Goal: Task Accomplishment & Management: Manage account settings

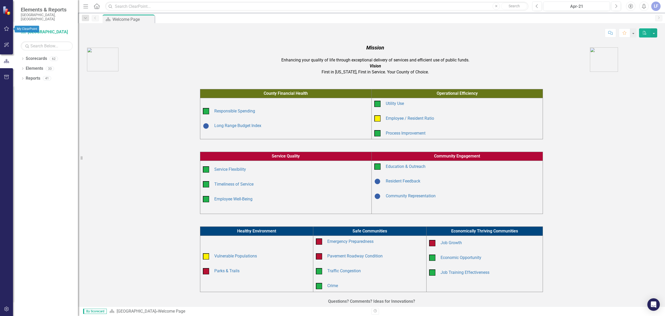
click at [6, 29] on icon "button" at bounding box center [6, 29] width 5 height 4
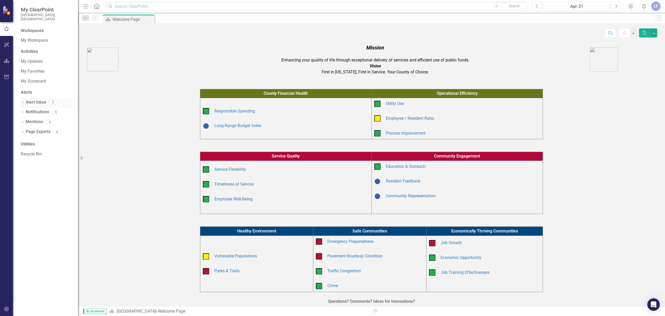
click at [36, 99] on link "Alert Inbox" at bounding box center [36, 102] width 21 height 6
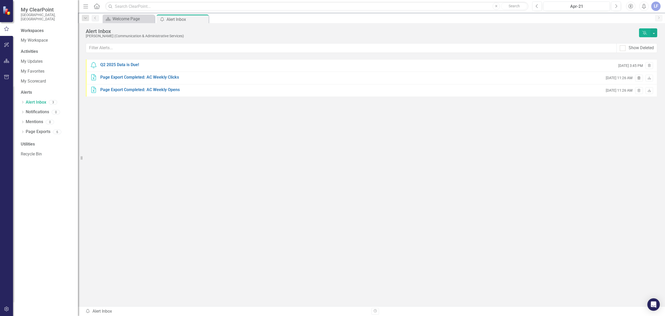
click at [640, 77] on icon "Trash" at bounding box center [639, 78] width 4 height 3
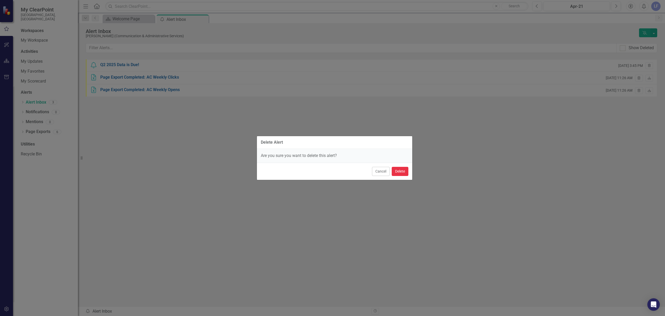
click at [399, 172] on button "Delete" at bounding box center [400, 171] width 17 height 9
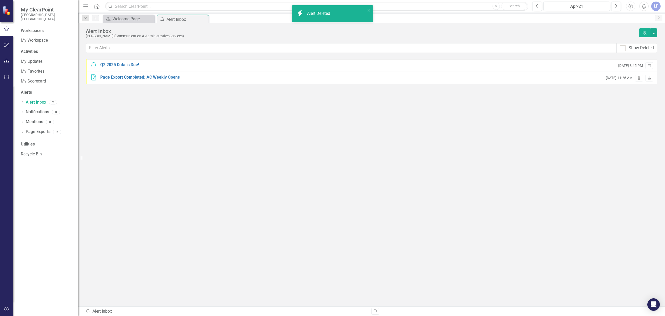
click at [638, 79] on icon "Trash" at bounding box center [639, 78] width 4 height 3
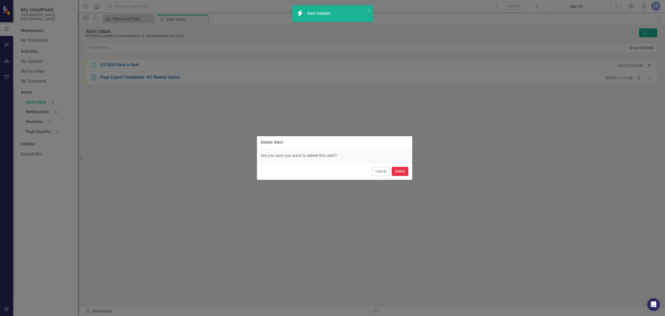
click at [400, 172] on button "Delete" at bounding box center [400, 171] width 17 height 9
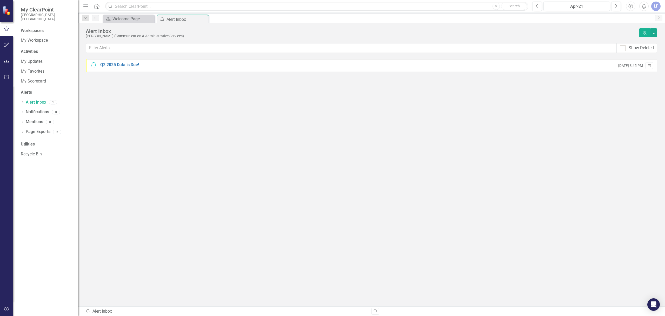
click at [648, 65] on icon "Trash" at bounding box center [650, 65] width 4 height 3
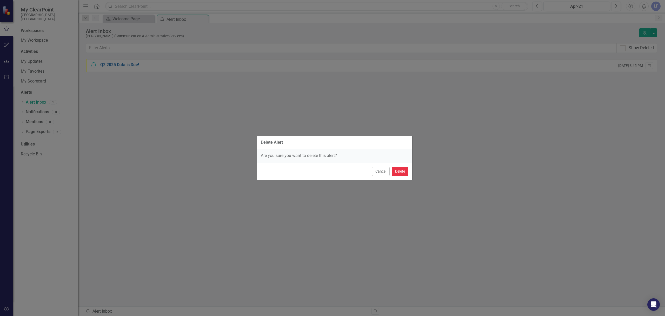
click at [394, 172] on button "Delete" at bounding box center [400, 171] width 17 height 9
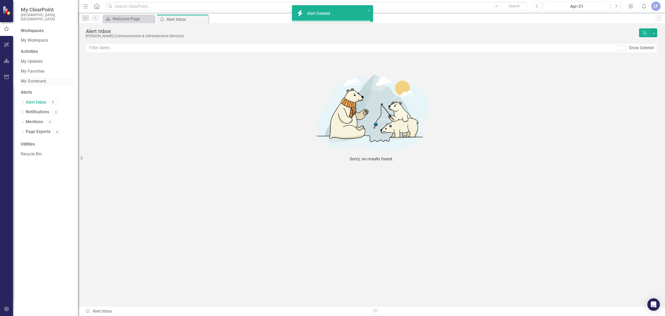
click at [34, 78] on link "My Scorecard" at bounding box center [47, 81] width 52 height 6
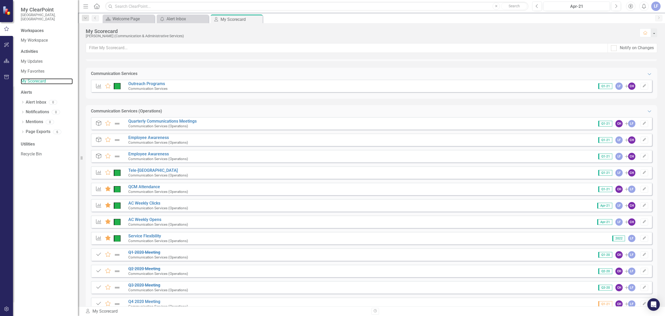
scroll to position [46, 0]
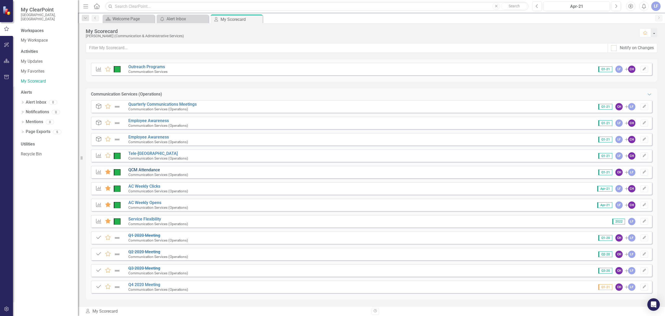
click at [143, 168] on link "QCM Attendance" at bounding box center [144, 169] width 32 height 5
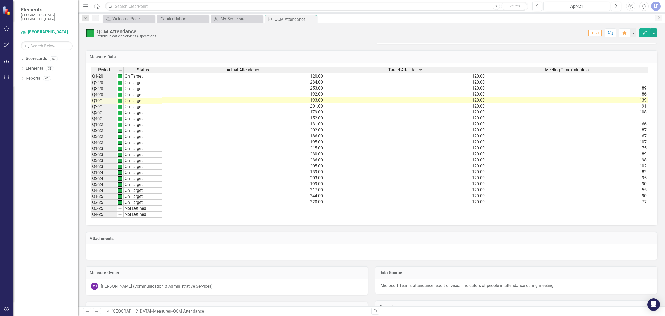
scroll to position [243, 0]
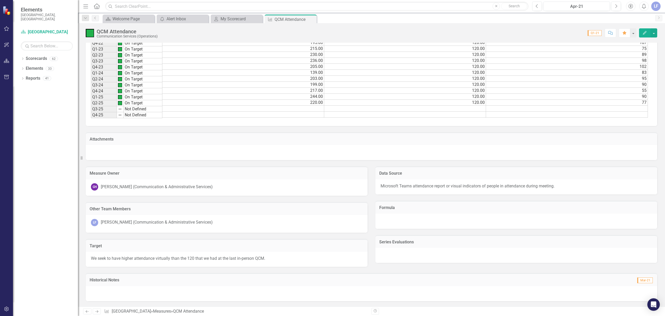
click at [307, 106] on td at bounding box center [243, 109] width 162 height 6
type textarea "234"
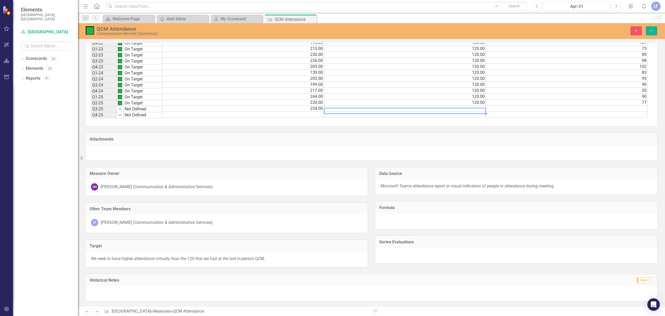
click at [476, 106] on td at bounding box center [405, 109] width 162 height 6
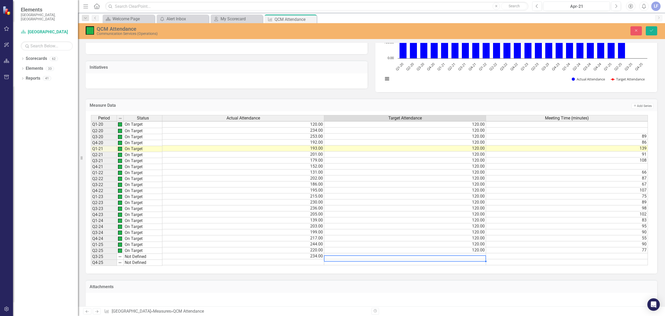
scroll to position [81, 0]
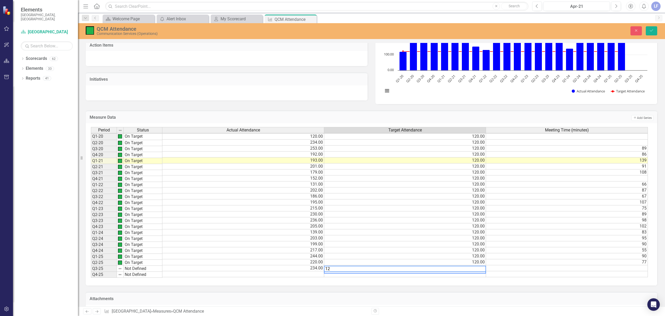
type textarea "120"
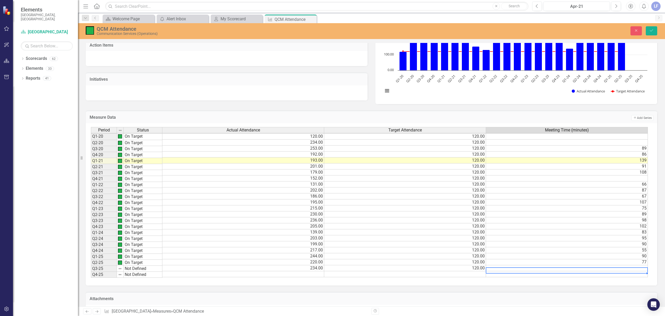
scroll to position [2, 3]
type textarea "100"
click at [653, 29] on icon "Save" at bounding box center [651, 31] width 5 height 4
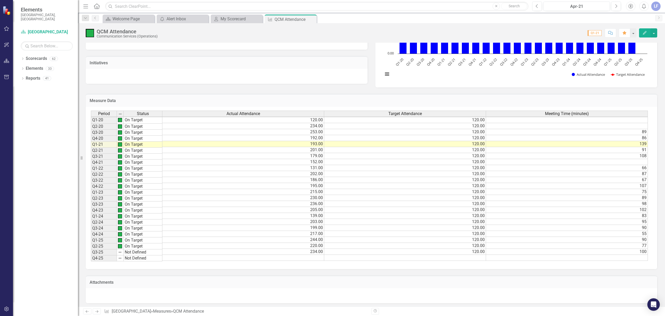
scroll to position [0, 0]
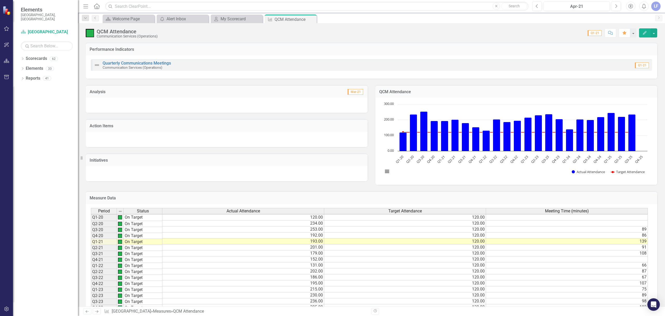
click at [117, 91] on h3 "Analysis" at bounding box center [158, 91] width 136 height 5
click at [648, 32] on button "Edit" at bounding box center [644, 32] width 11 height 9
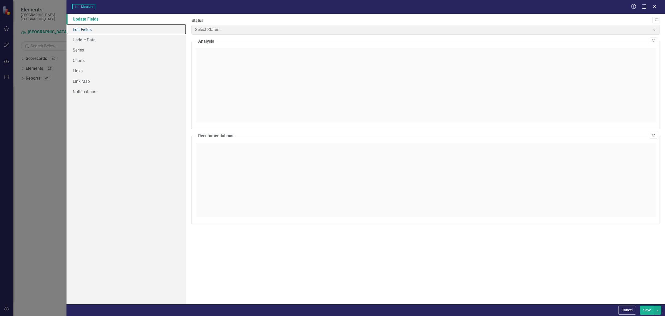
click at [76, 29] on link "Edit Fields" at bounding box center [127, 29] width 120 height 10
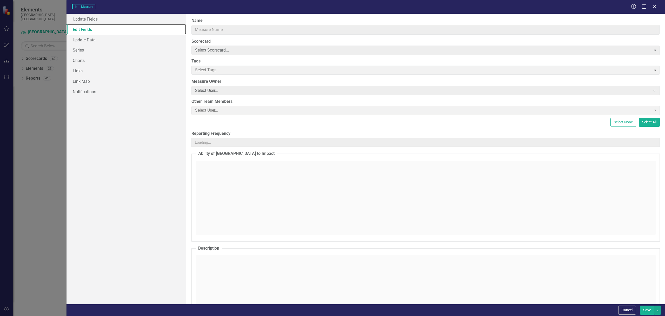
type input "QCM Attendance"
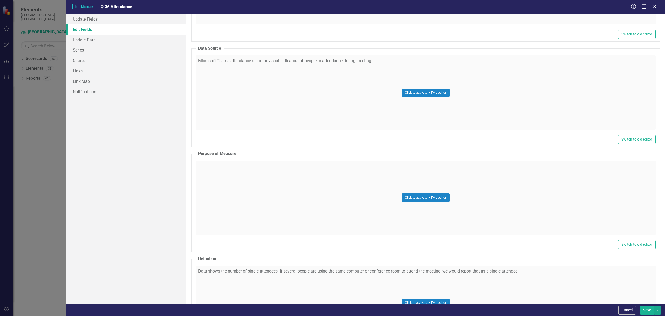
scroll to position [901, 0]
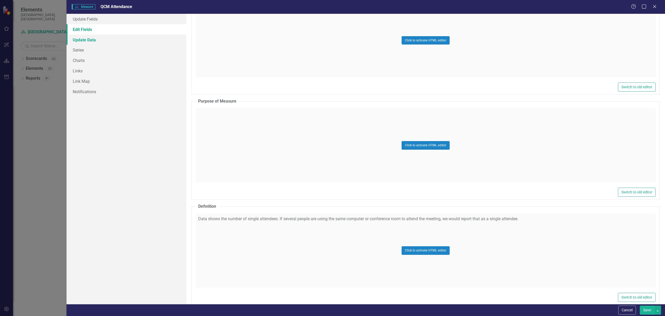
drag, startPoint x: 93, startPoint y: 38, endPoint x: 89, endPoint y: 41, distance: 4.7
click at [93, 38] on link "Update Data" at bounding box center [127, 40] width 120 height 10
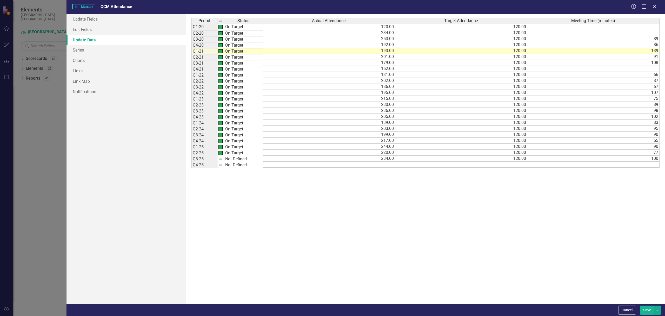
click at [86, 35] on link "Update Data" at bounding box center [127, 40] width 120 height 10
click at [89, 29] on link "Edit Fields" at bounding box center [127, 29] width 120 height 10
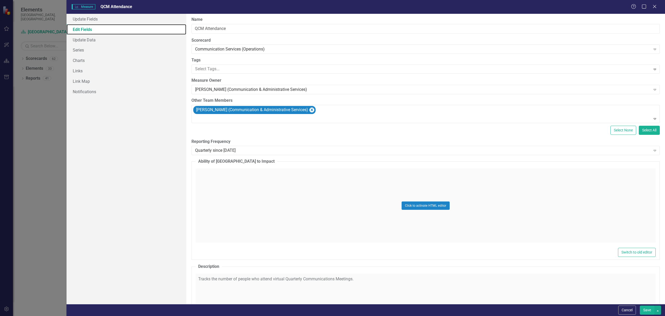
scroll to position [0, 0]
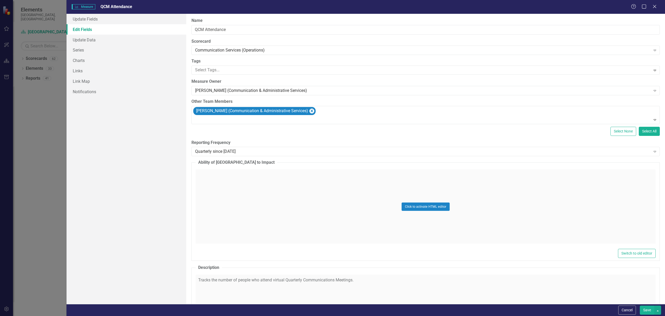
drag, startPoint x: 654, startPoint y: 7, endPoint x: 633, endPoint y: 15, distance: 23.1
click at [654, 7] on icon "Close" at bounding box center [654, 6] width 5 height 4
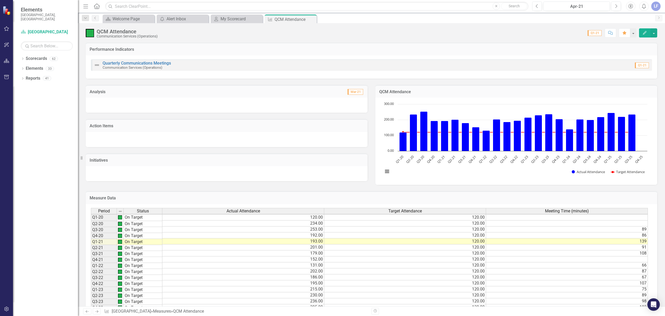
click at [595, 35] on span "Q1-21" at bounding box center [595, 33] width 14 height 6
click at [593, 32] on span "Q1-21" at bounding box center [595, 33] width 14 height 6
click at [617, 5] on icon "Next" at bounding box center [616, 6] width 3 height 5
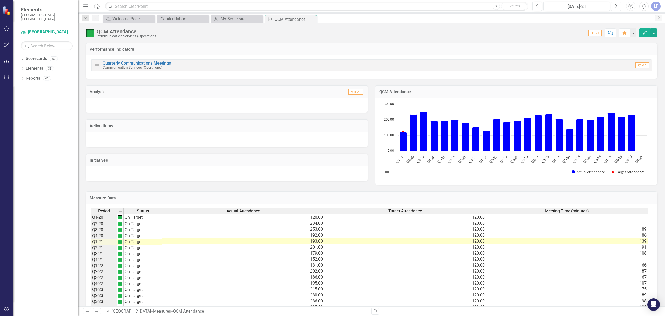
click at [617, 5] on icon "Next" at bounding box center [616, 6] width 3 height 5
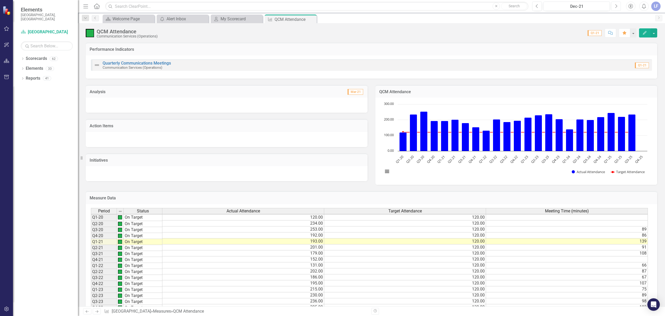
click at [617, 5] on icon "Next" at bounding box center [616, 6] width 3 height 5
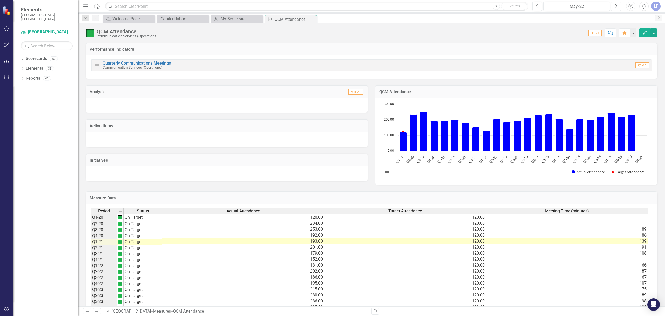
click at [617, 5] on icon "Next" at bounding box center [616, 6] width 3 height 5
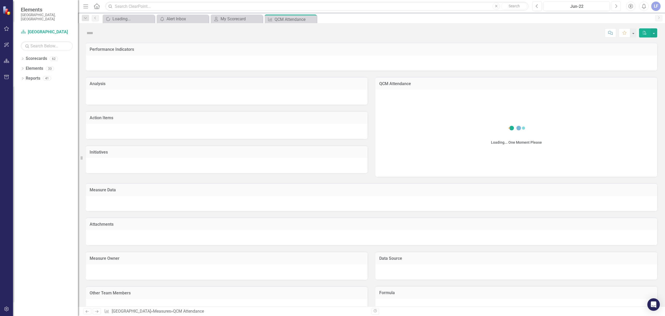
click at [617, 5] on icon "Next" at bounding box center [616, 6] width 3 height 5
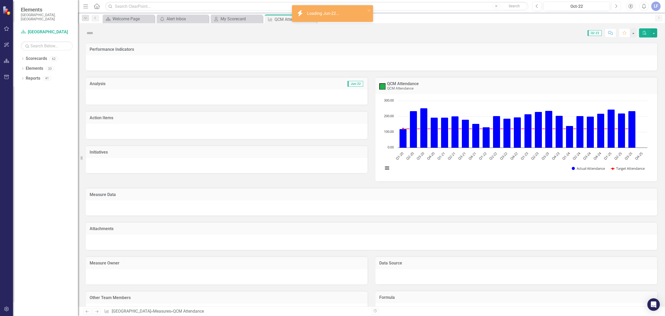
click at [617, 5] on icon "Next" at bounding box center [616, 6] width 3 height 5
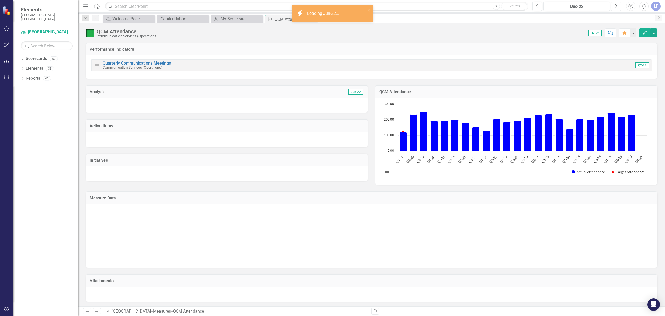
click at [617, 5] on icon "Next" at bounding box center [616, 6] width 3 height 5
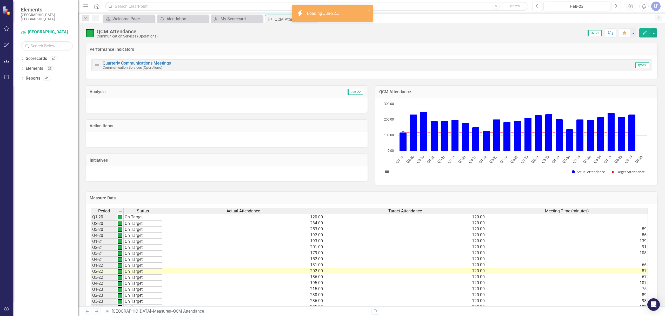
click at [617, 5] on icon "Next" at bounding box center [616, 6] width 3 height 5
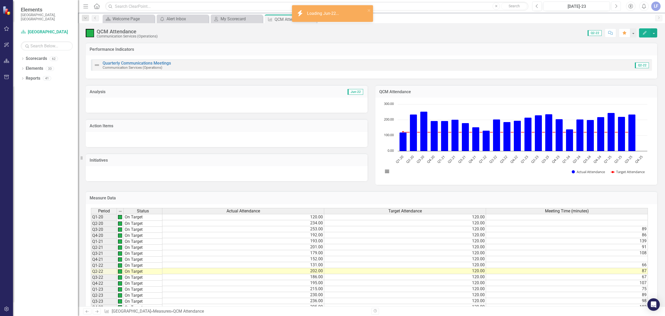
click at [617, 5] on icon "Next" at bounding box center [616, 6] width 3 height 5
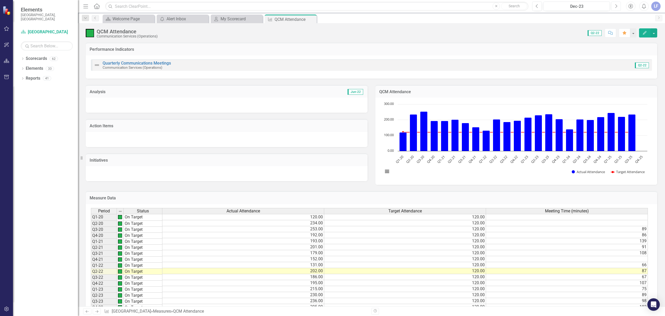
click at [617, 5] on icon "Next" at bounding box center [616, 6] width 3 height 5
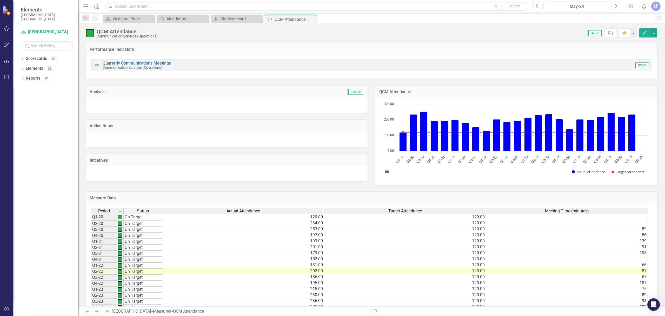
click at [617, 5] on icon "Next" at bounding box center [616, 6] width 3 height 5
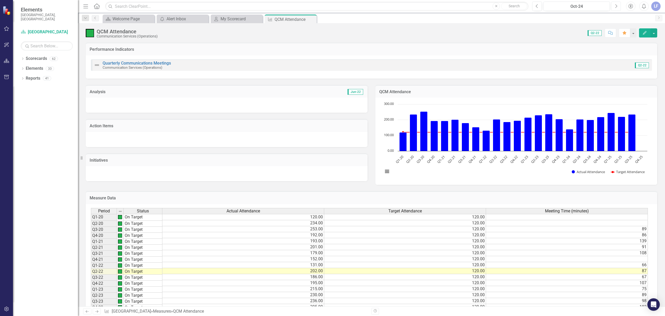
click at [617, 5] on icon "Next" at bounding box center [616, 6] width 3 height 5
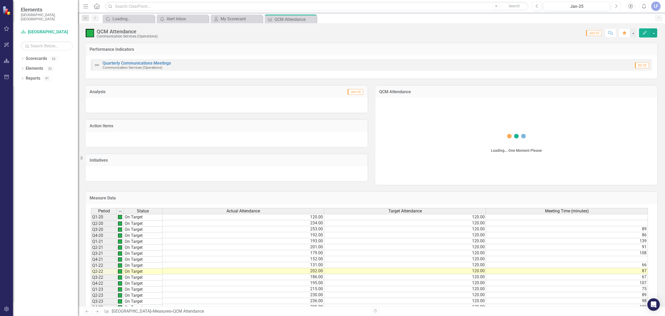
click at [617, 5] on icon "Next" at bounding box center [616, 6] width 3 height 5
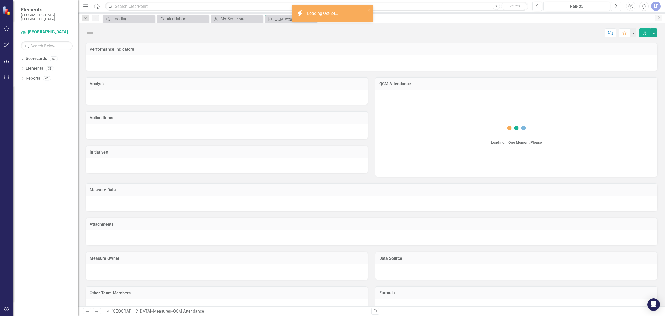
click at [617, 5] on icon "Next" at bounding box center [616, 6] width 3 height 5
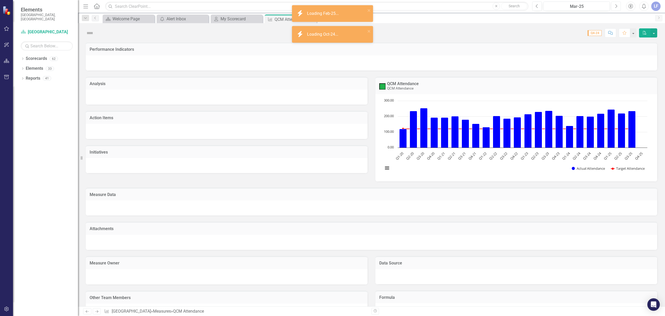
click at [617, 5] on icon "Next" at bounding box center [616, 6] width 3 height 5
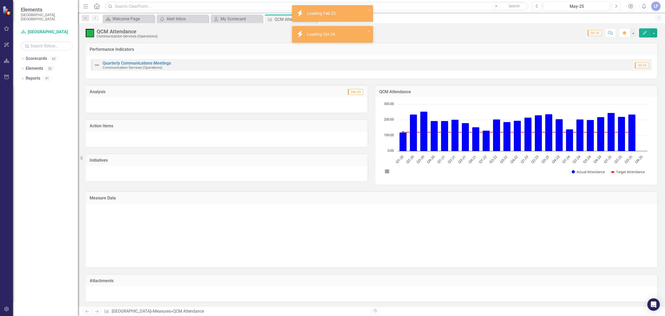
click at [617, 5] on icon "Next" at bounding box center [616, 6] width 3 height 5
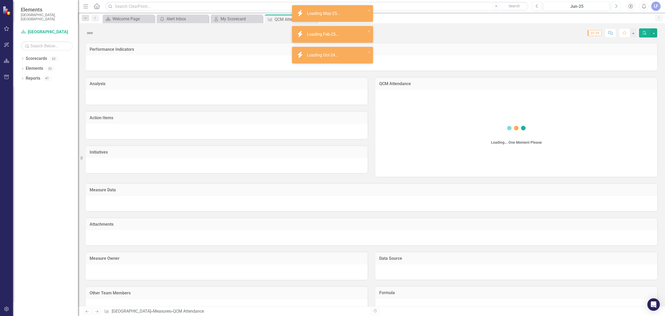
click at [617, 5] on icon "Next" at bounding box center [616, 6] width 3 height 5
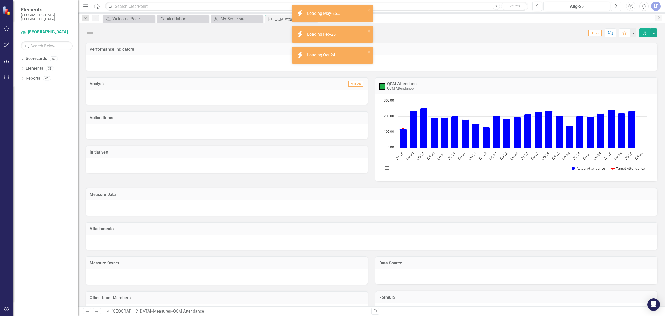
click at [617, 5] on icon "Next" at bounding box center [616, 6] width 3 height 5
click at [536, 4] on icon "Previous" at bounding box center [537, 6] width 3 height 5
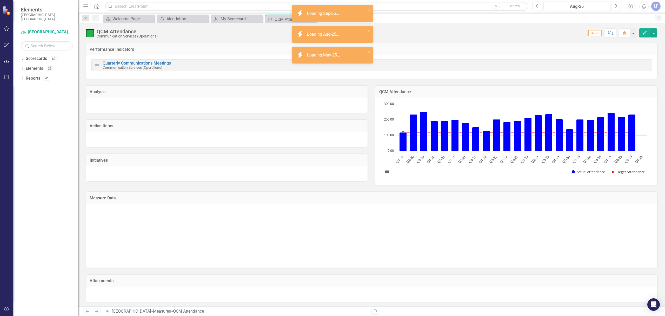
click at [106, 96] on div "Analysis" at bounding box center [227, 91] width 282 height 13
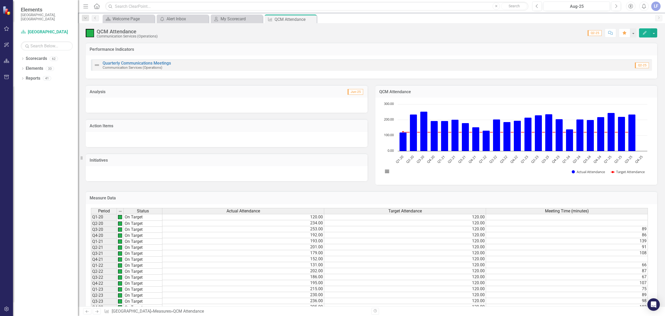
click at [170, 103] on div at bounding box center [227, 104] width 282 height 15
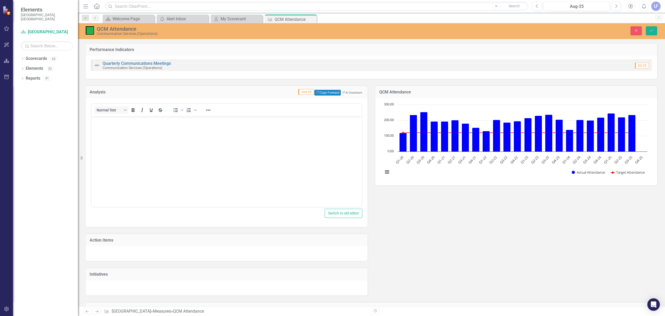
click at [108, 126] on body "Rich Text Area. Press ALT-0 for help." at bounding box center [226, 155] width 271 height 78
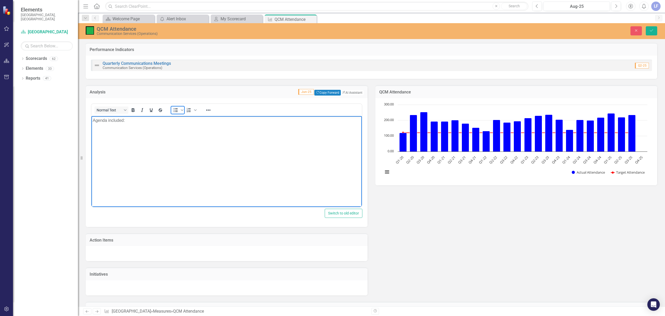
click at [173, 109] on icon "Bullet list" at bounding box center [176, 110] width 6 height 6
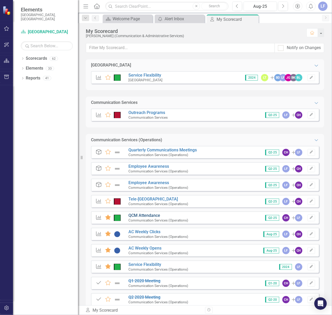
click at [139, 214] on link "QCM Attendance" at bounding box center [144, 215] width 32 height 5
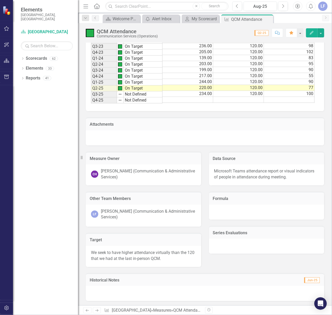
scroll to position [324, 0]
